Goal: Information Seeking & Learning: Check status

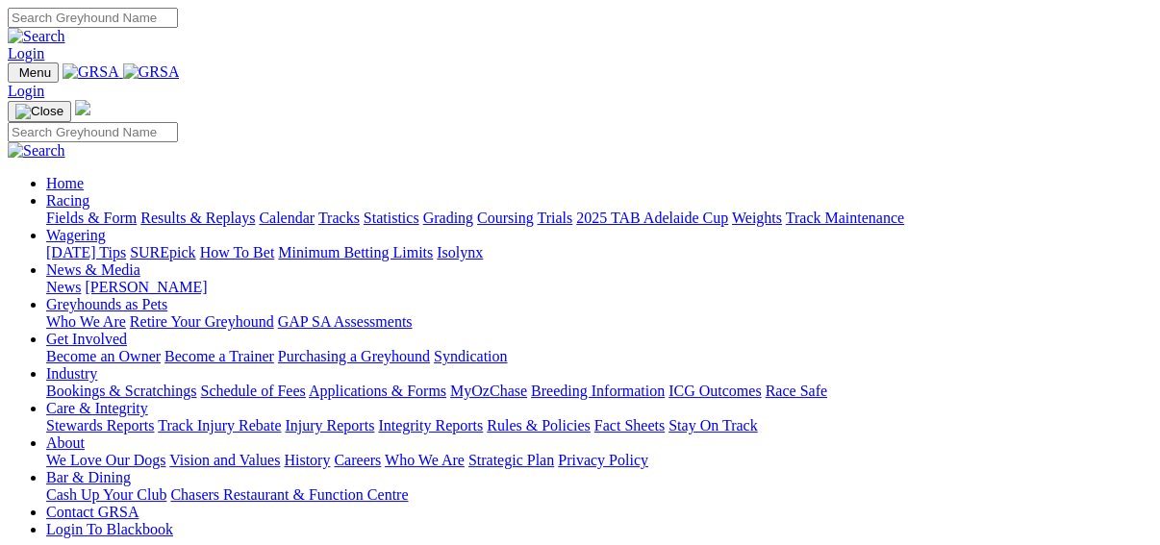
click at [215, 210] on link "Results & Replays" at bounding box center [197, 218] width 114 height 16
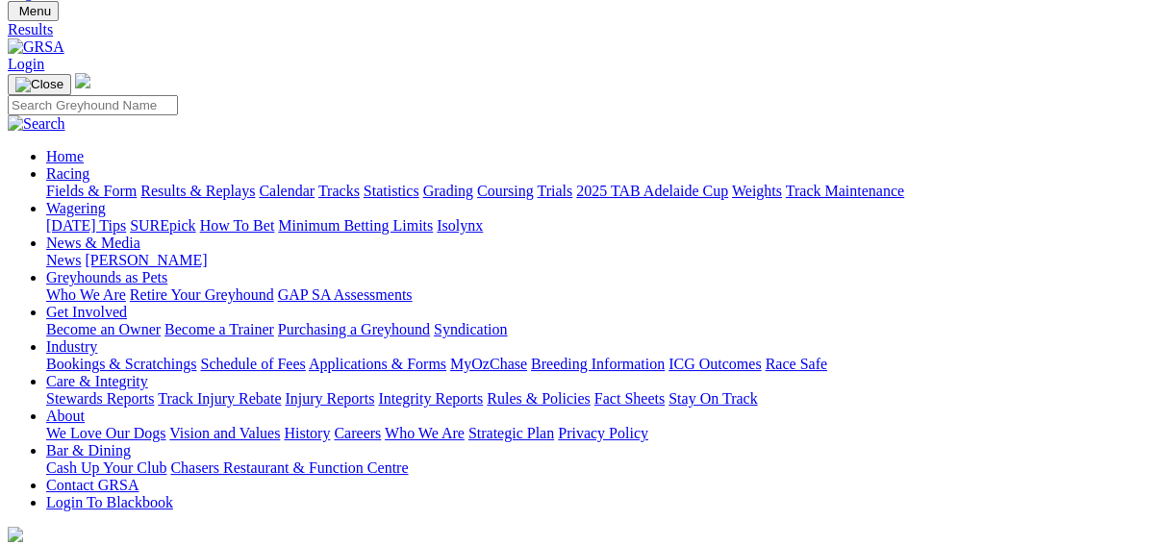
scroll to position [231, 0]
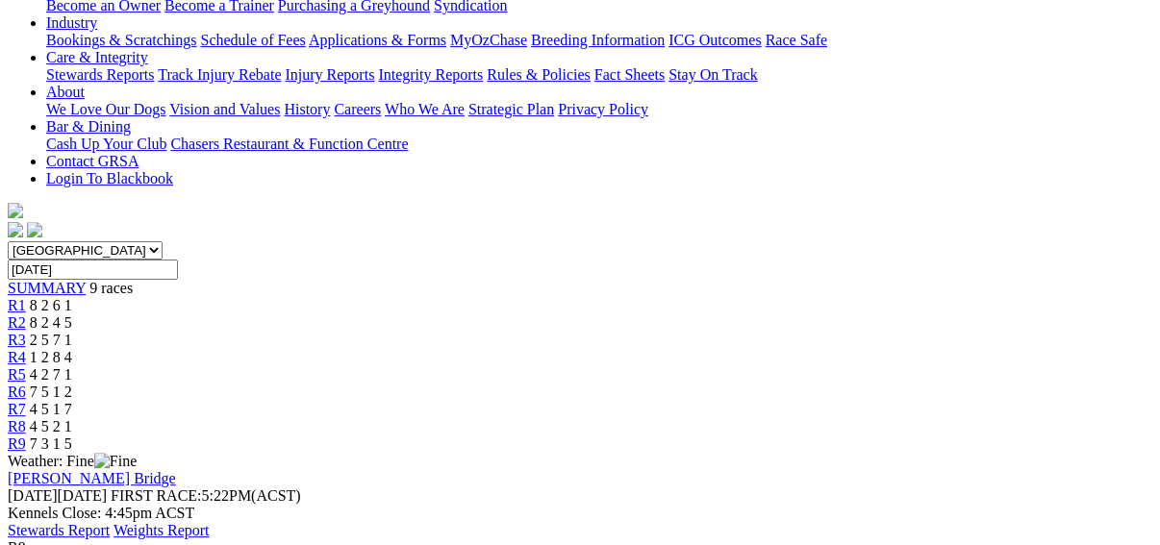
scroll to position [385, 0]
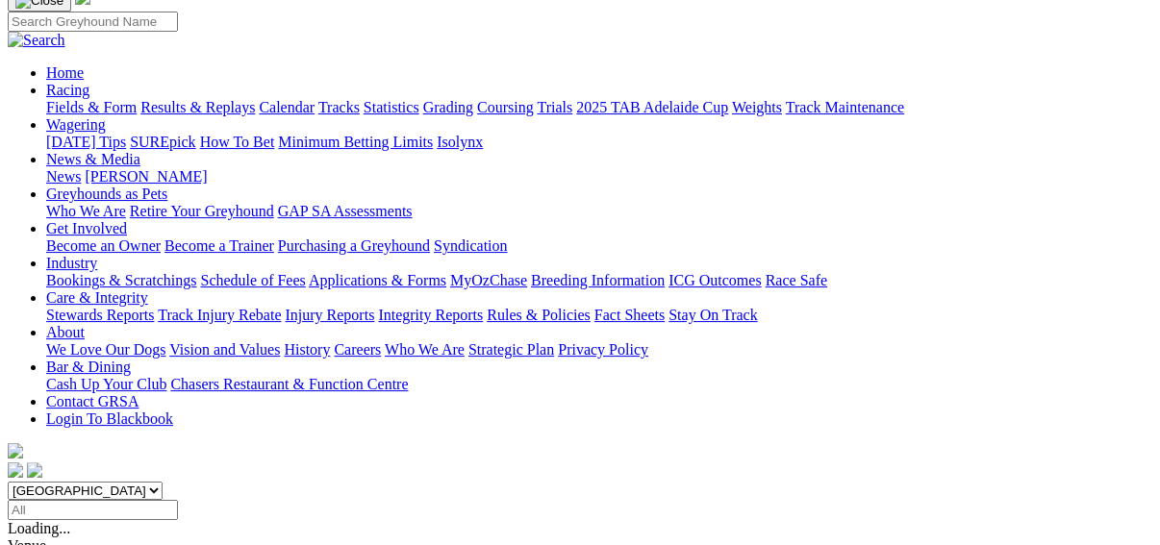
scroll to position [154, 0]
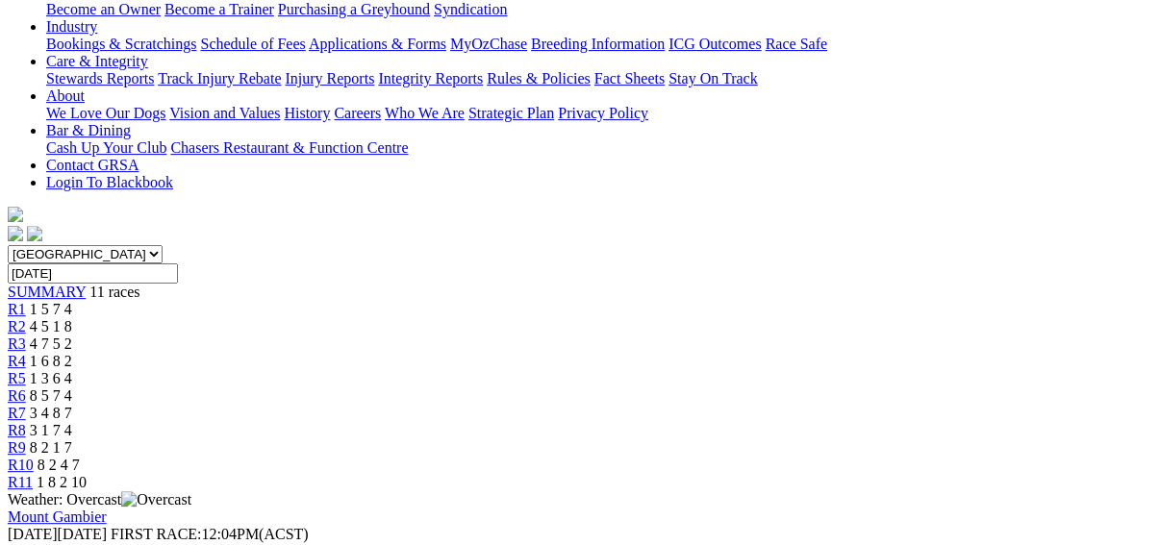
scroll to position [385, 0]
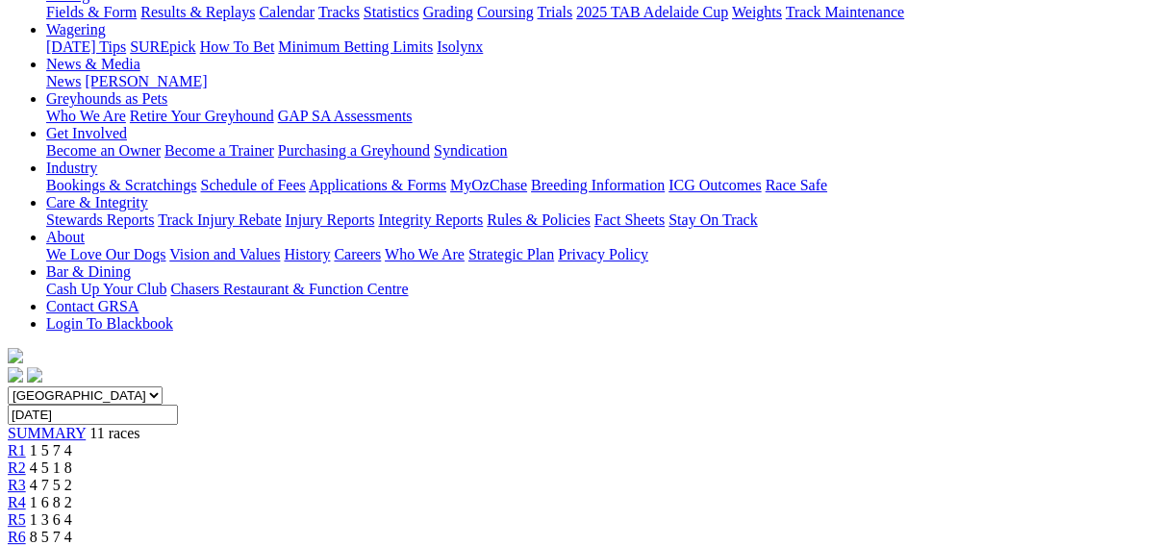
scroll to position [231, 0]
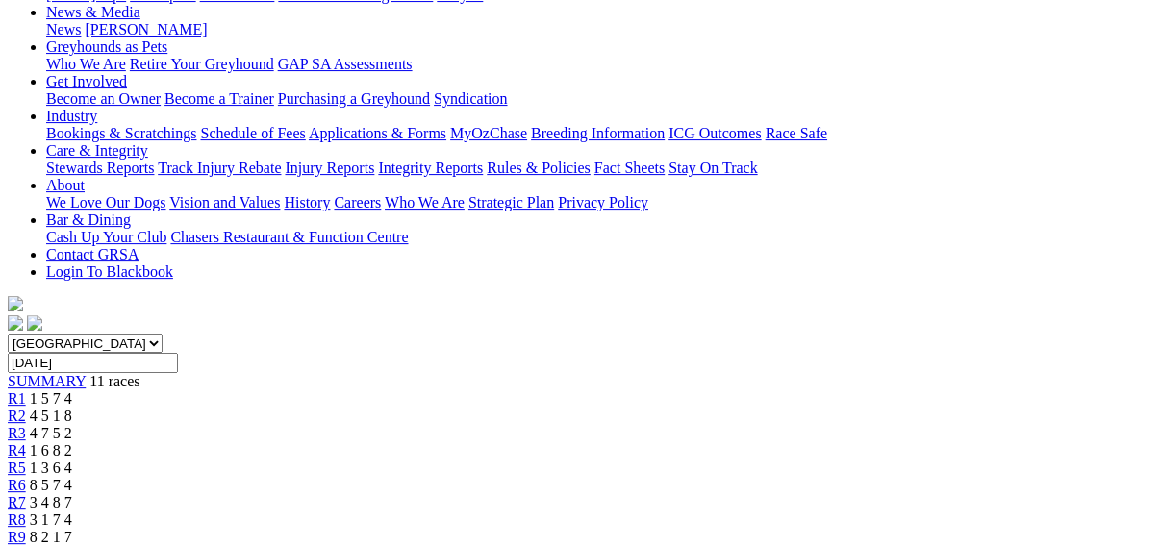
scroll to position [154, 0]
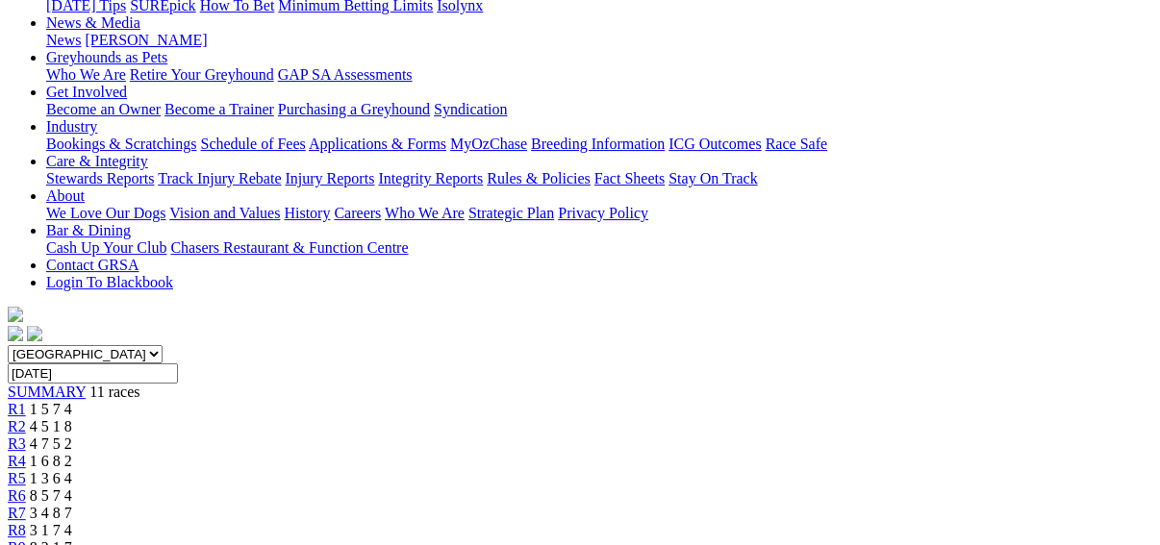
scroll to position [308, 0]
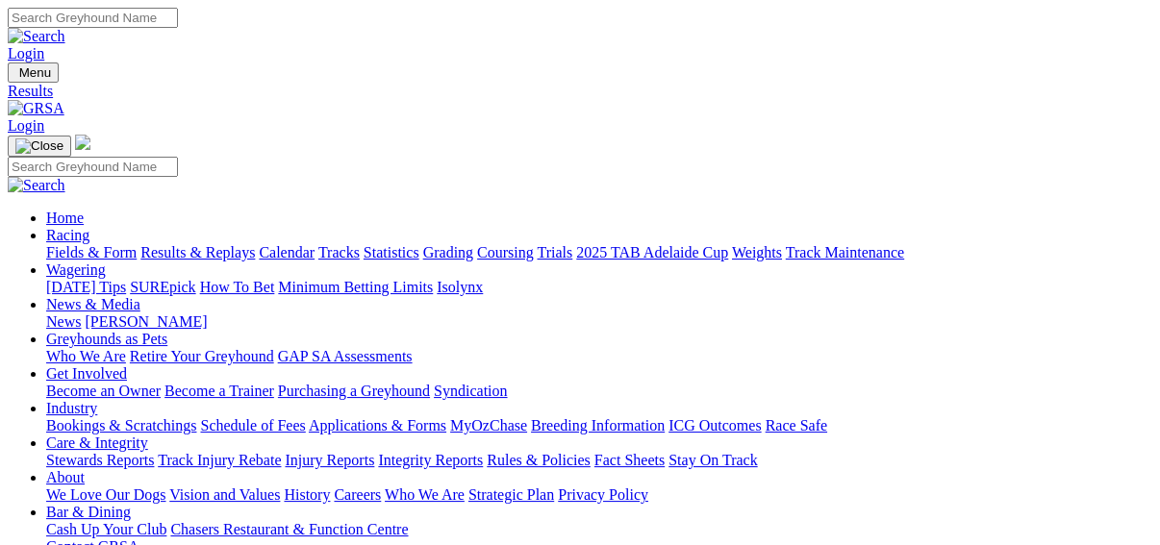
drag, startPoint x: 0, startPoint y: 0, endPoint x: 1036, endPoint y: 121, distance: 1042.7
click at [728, 244] on link "2025 TAB Adelaide Cup" at bounding box center [652, 252] width 152 height 16
click at [200, 244] on link "Results & Replays" at bounding box center [197, 252] width 114 height 16
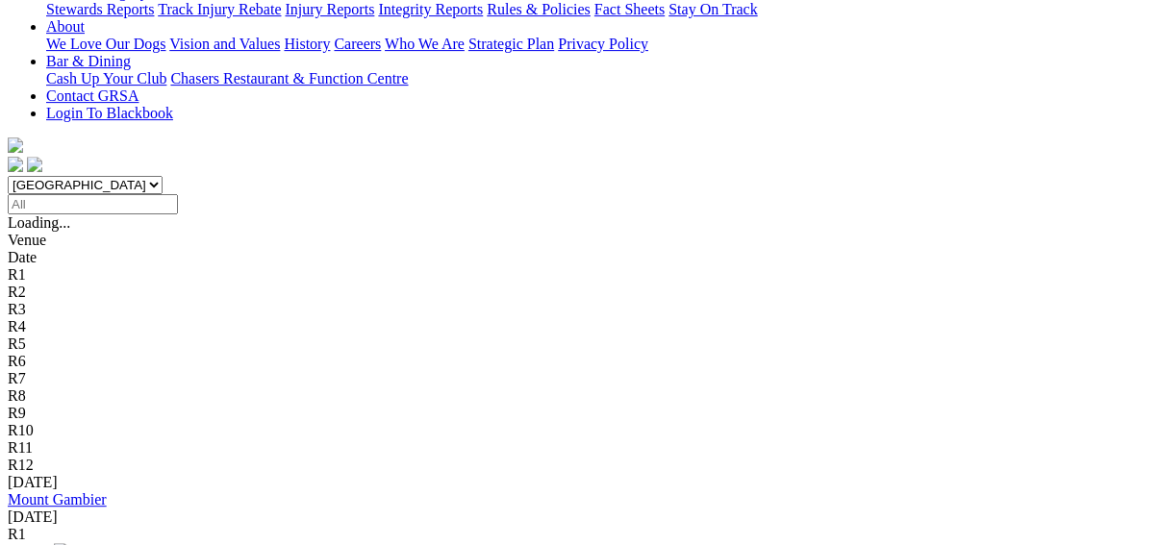
scroll to position [462, 0]
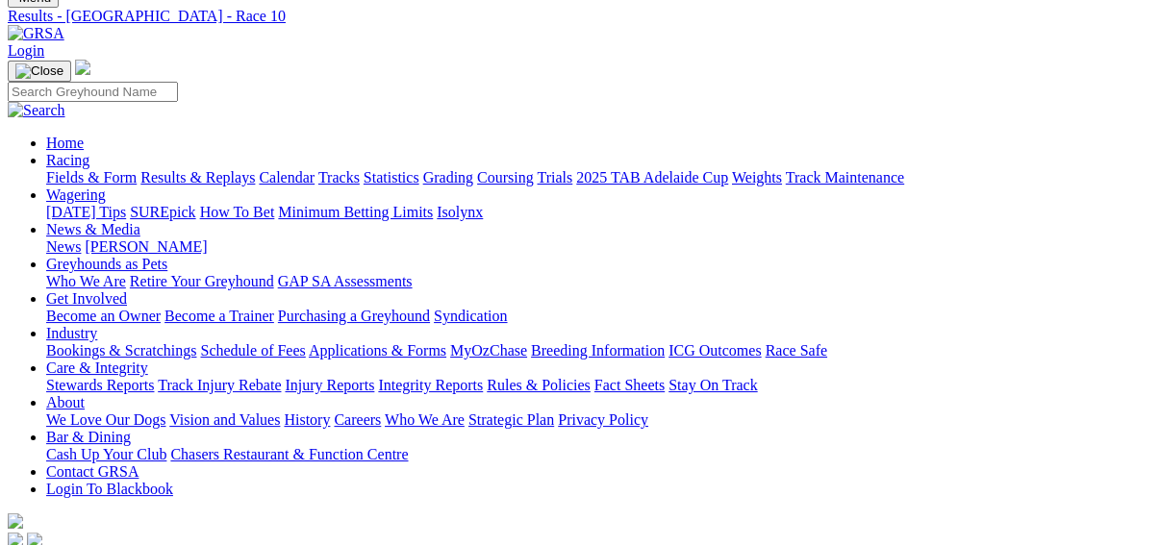
scroll to position [231, 0]
